Goal: Task Accomplishment & Management: Manage account settings

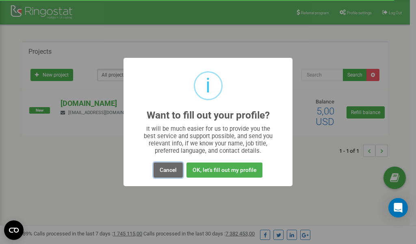
click at [170, 170] on button "Cancel" at bounding box center [168, 169] width 29 height 15
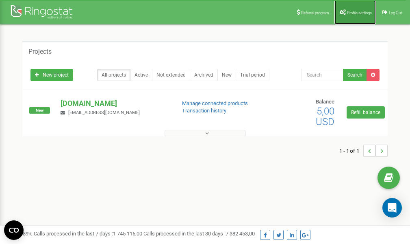
click at [356, 11] on span "Profile settings" at bounding box center [359, 13] width 25 height 4
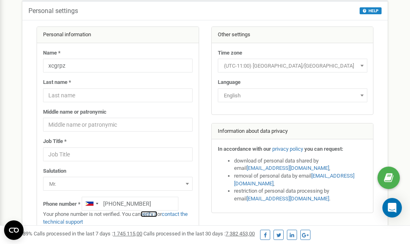
click at [152, 213] on link "verify it" at bounding box center [149, 214] width 17 height 6
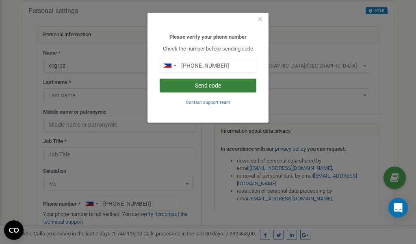
click at [197, 84] on button "Send code" at bounding box center [208, 85] width 97 height 14
